Goal: Check status: Check status

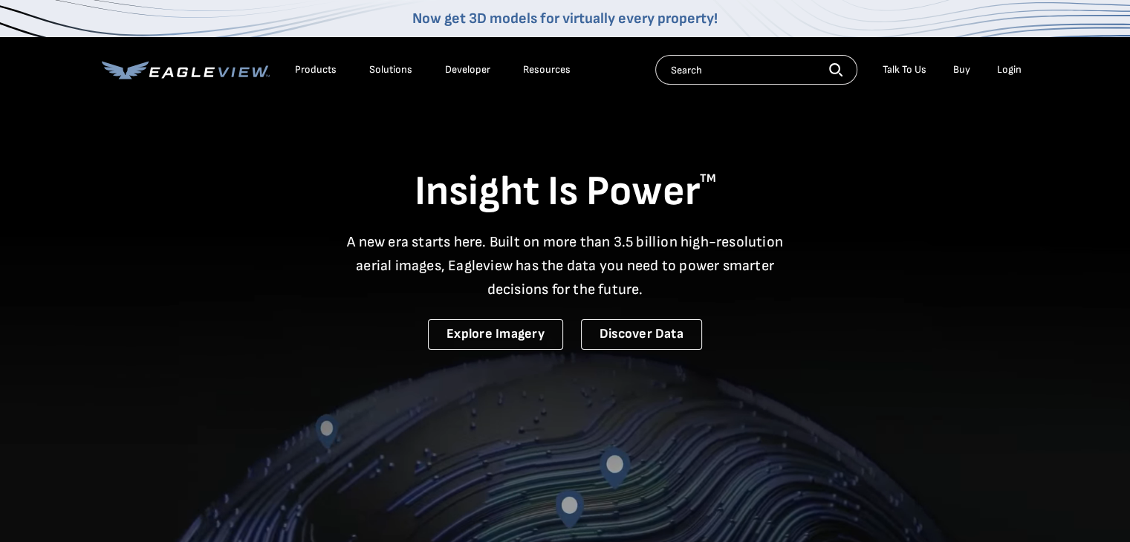
click at [784, 65] on div "Login" at bounding box center [1009, 69] width 25 height 13
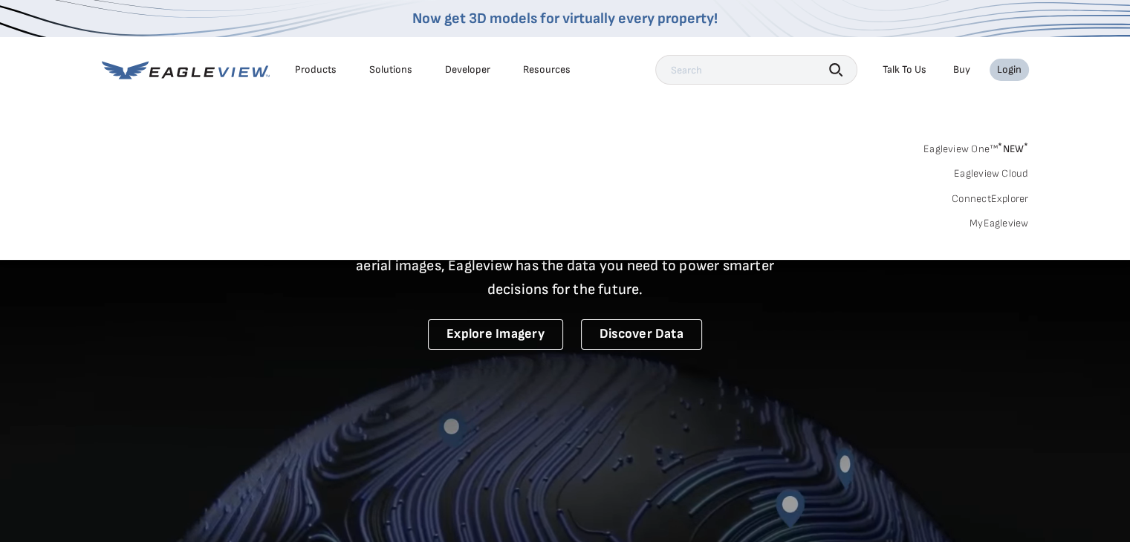
click at [784, 226] on link "MyEagleview" at bounding box center [998, 223] width 59 height 13
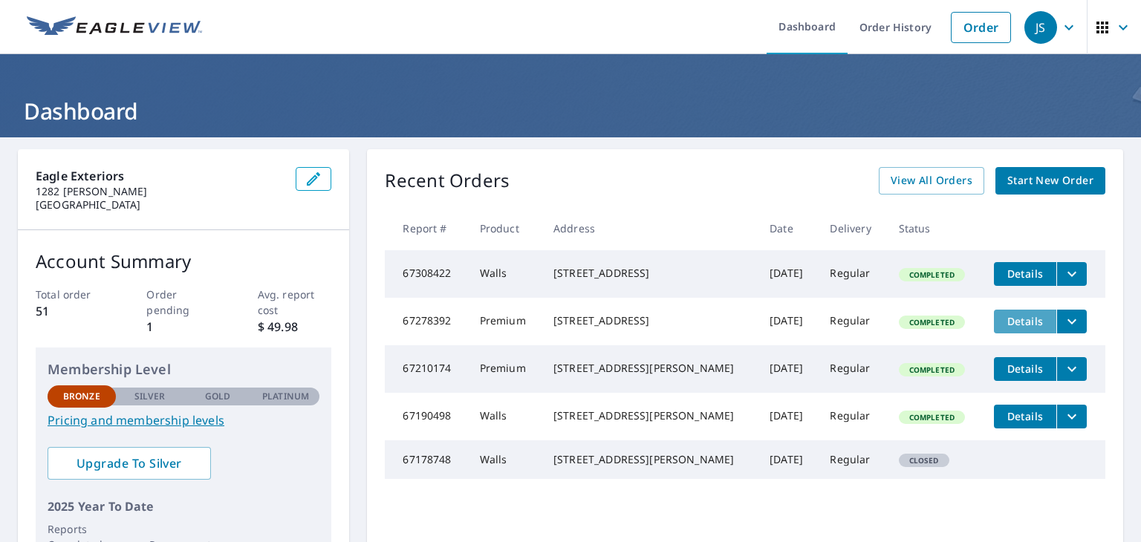
click at [1018, 325] on span "Details" at bounding box center [1025, 321] width 45 height 14
click at [1068, 324] on icon "filesDropdownBtn-67278392" at bounding box center [1072, 321] width 9 height 5
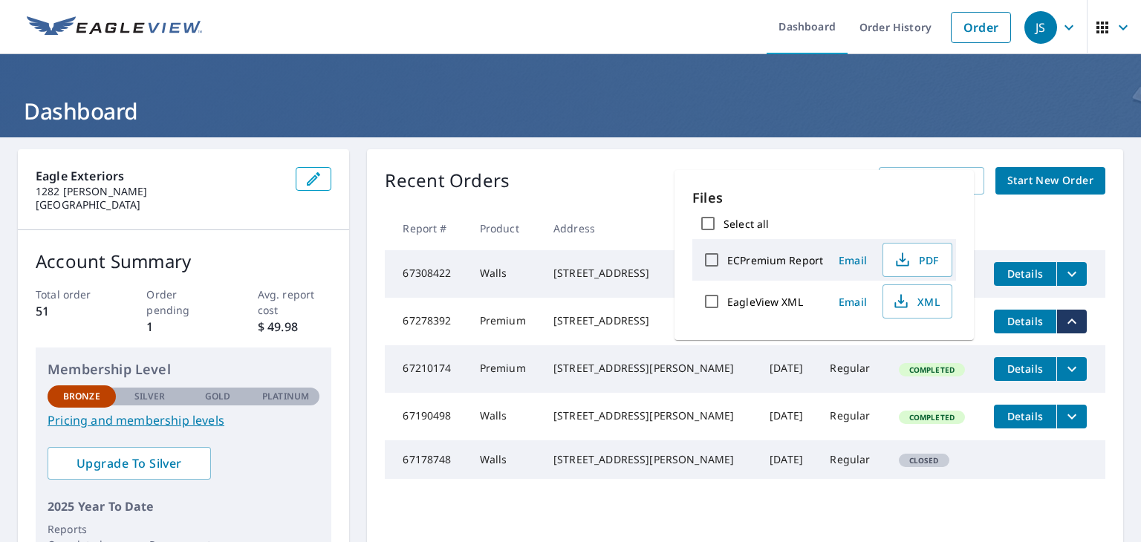
click at [522, 334] on td "Premium" at bounding box center [505, 322] width 74 height 48
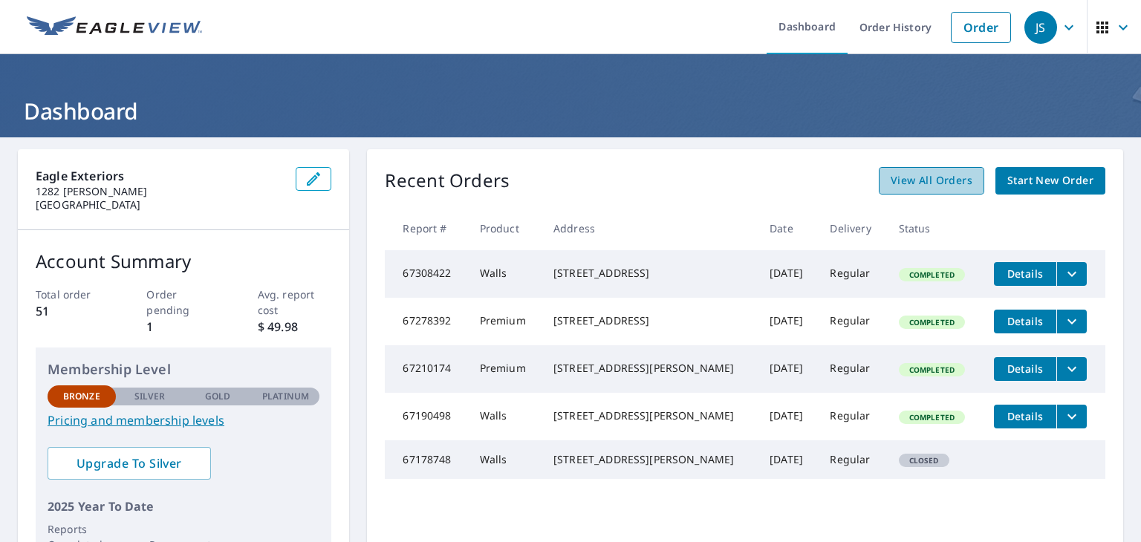
click at [916, 179] on span "View All Orders" at bounding box center [932, 181] width 82 height 19
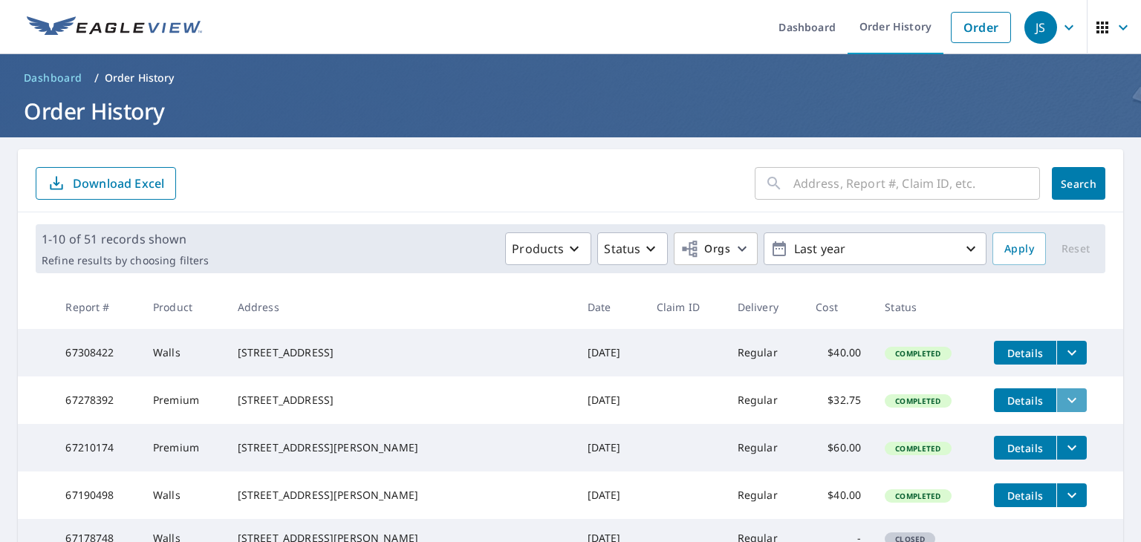
click at [1063, 407] on icon "filesDropdownBtn-67278392" at bounding box center [1072, 401] width 18 height 18
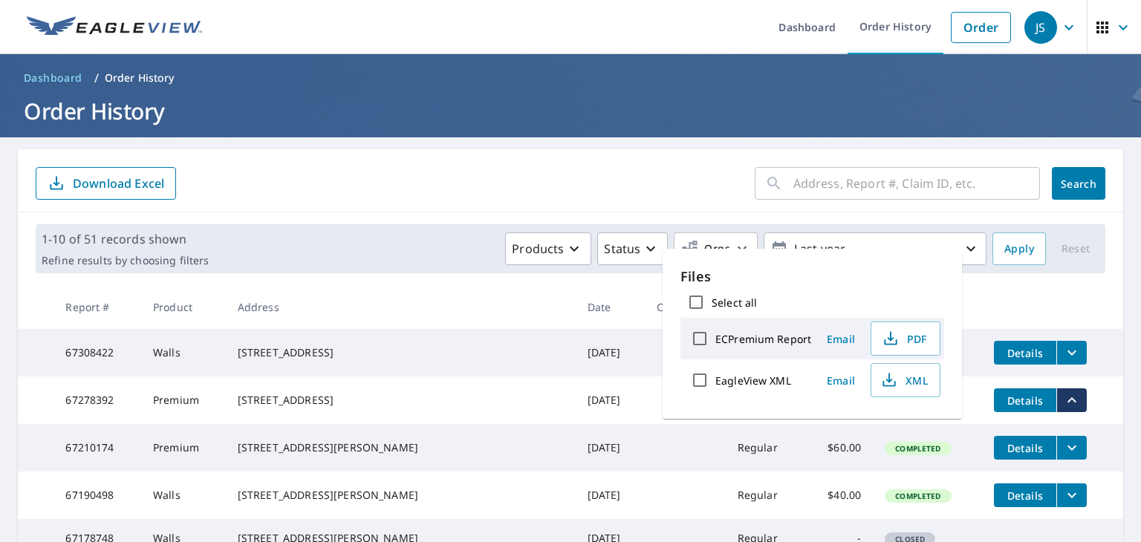
click at [1003, 407] on span "Details" at bounding box center [1025, 401] width 45 height 14
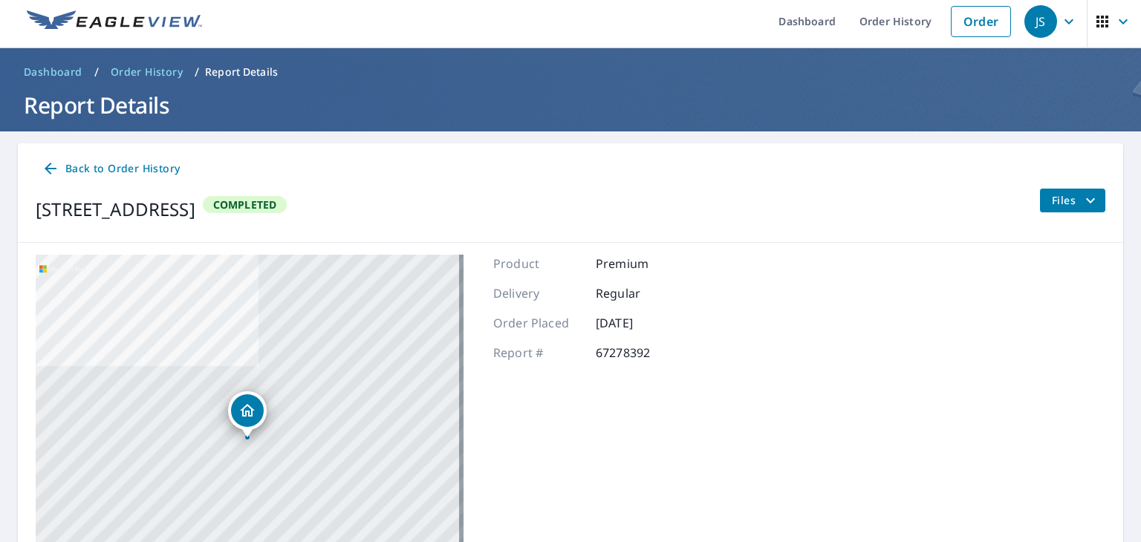
scroll to position [2, 0]
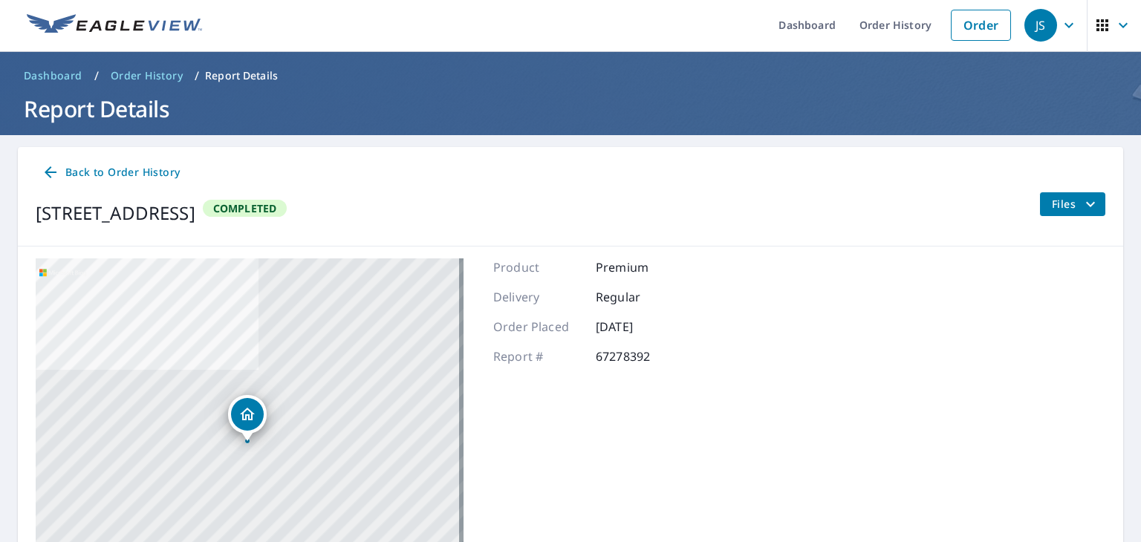
click at [118, 174] on span "Back to Order History" at bounding box center [111, 172] width 138 height 19
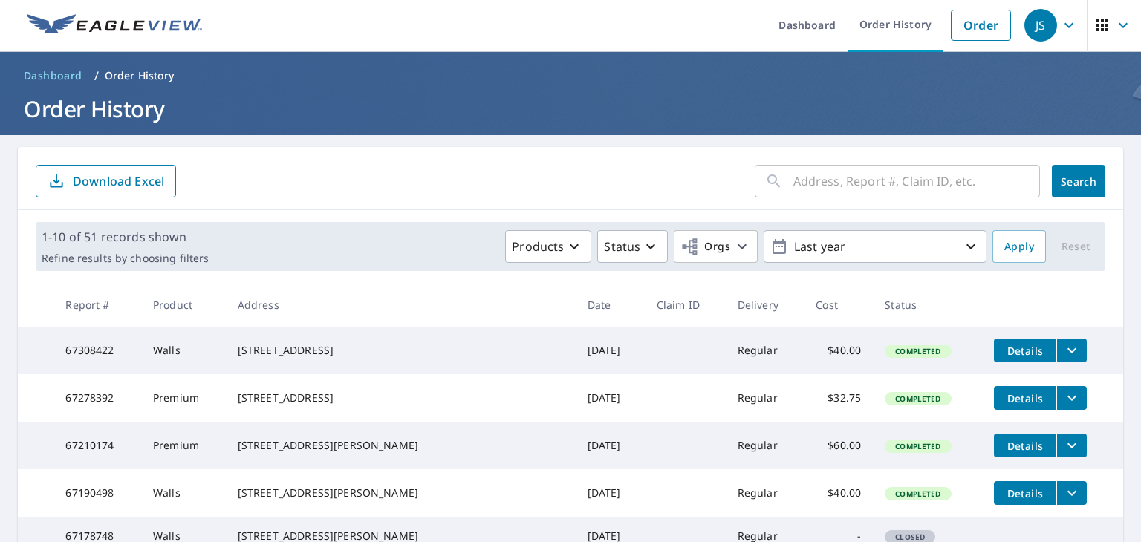
scroll to position [77, 0]
